Goal: Task Accomplishment & Management: Use online tool/utility

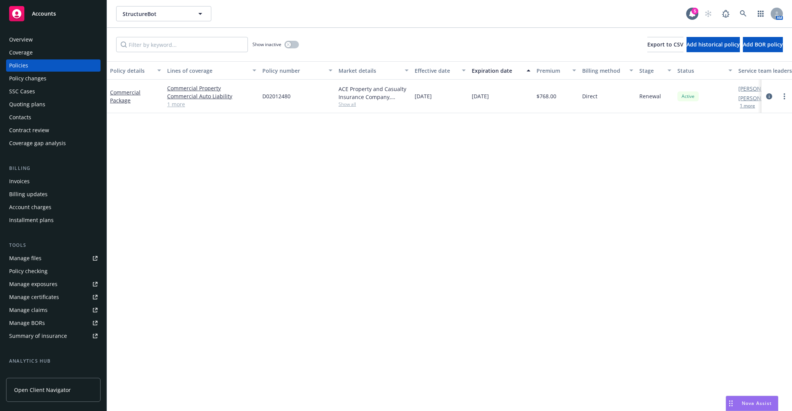
click at [374, 192] on div "Policy details Lines of coverage Policy number Market details Effective date Ex…" at bounding box center [449, 236] width 685 height 350
click at [559, 197] on div "Policy details Lines of coverage Policy number Market details Effective date Ex…" at bounding box center [449, 236] width 685 height 350
